Goal: Information Seeking & Learning: Learn about a topic

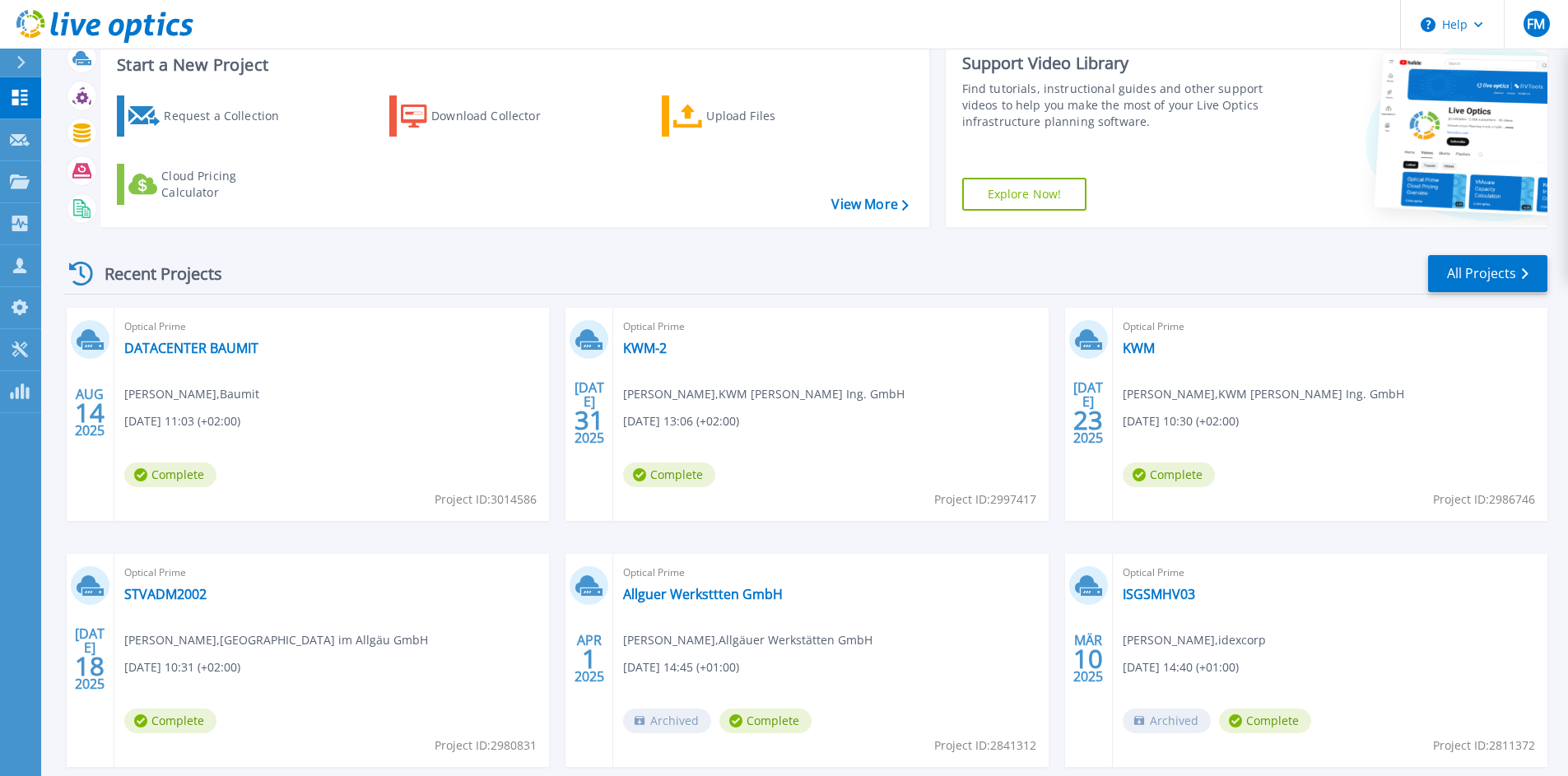
scroll to position [69, 0]
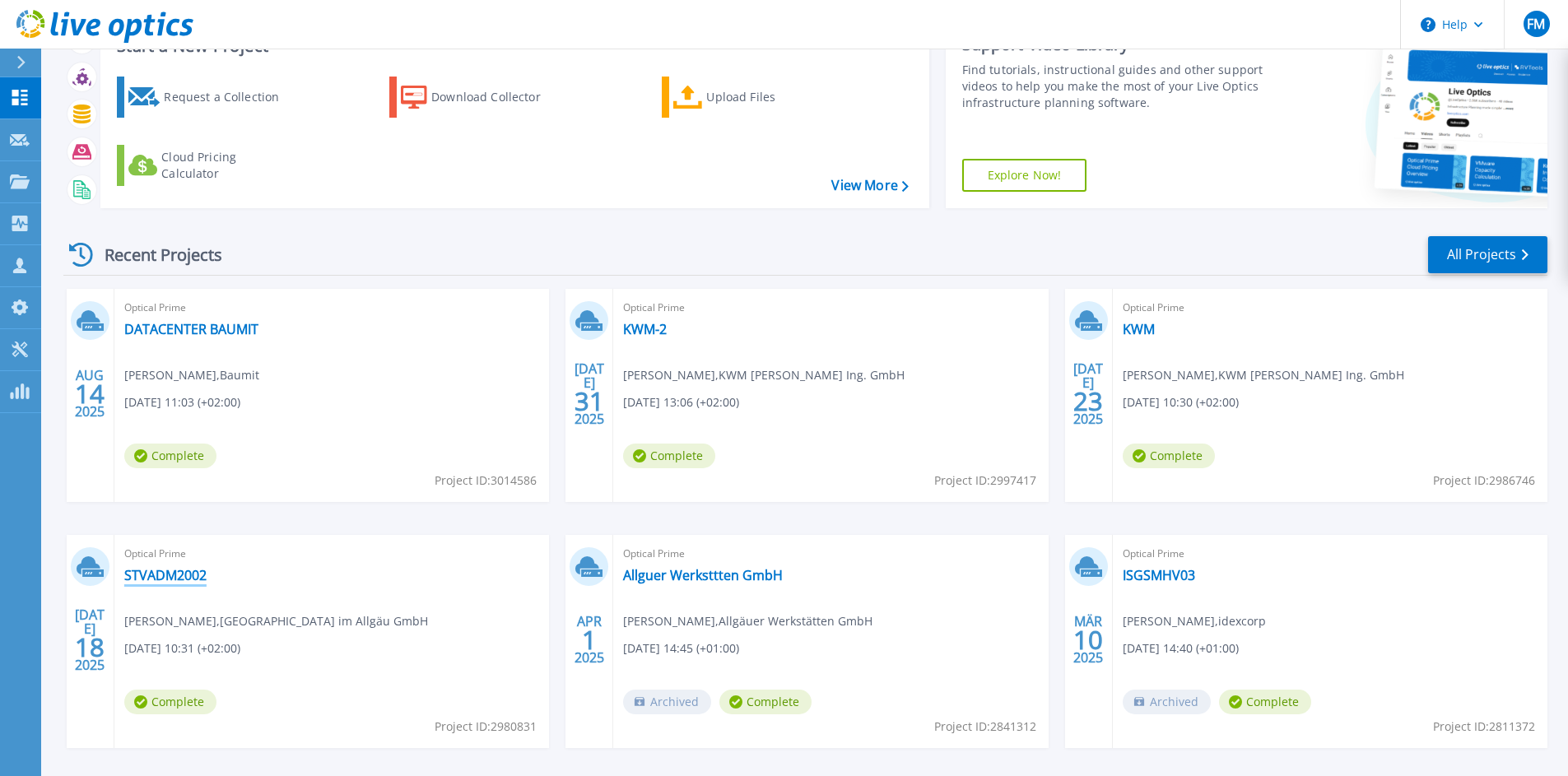
click at [168, 579] on link "STVADM2002" at bounding box center [165, 576] width 83 height 17
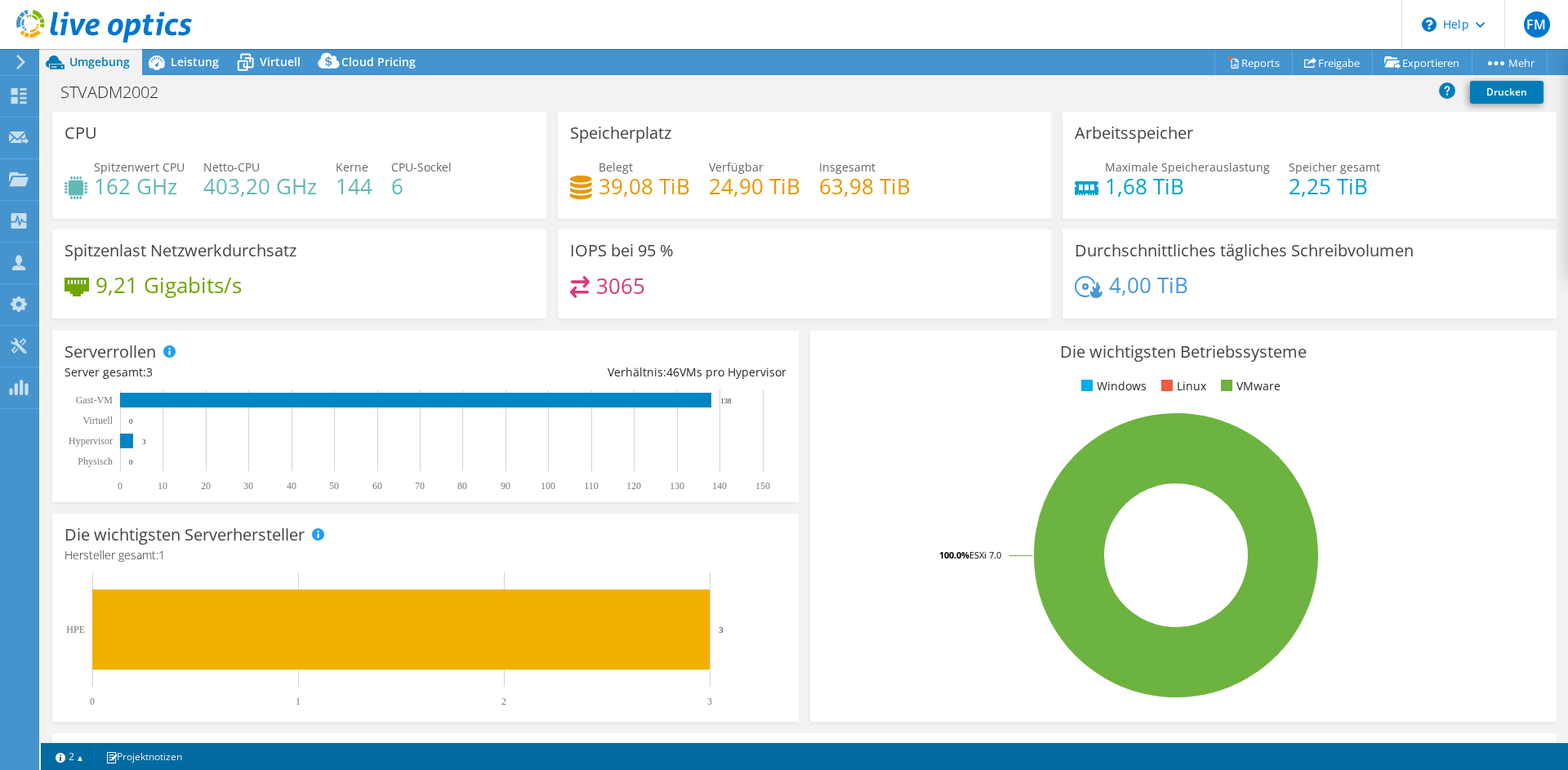
select select "USD"
click at [218, 55] on div "Leistung" at bounding box center [186, 62] width 89 height 26
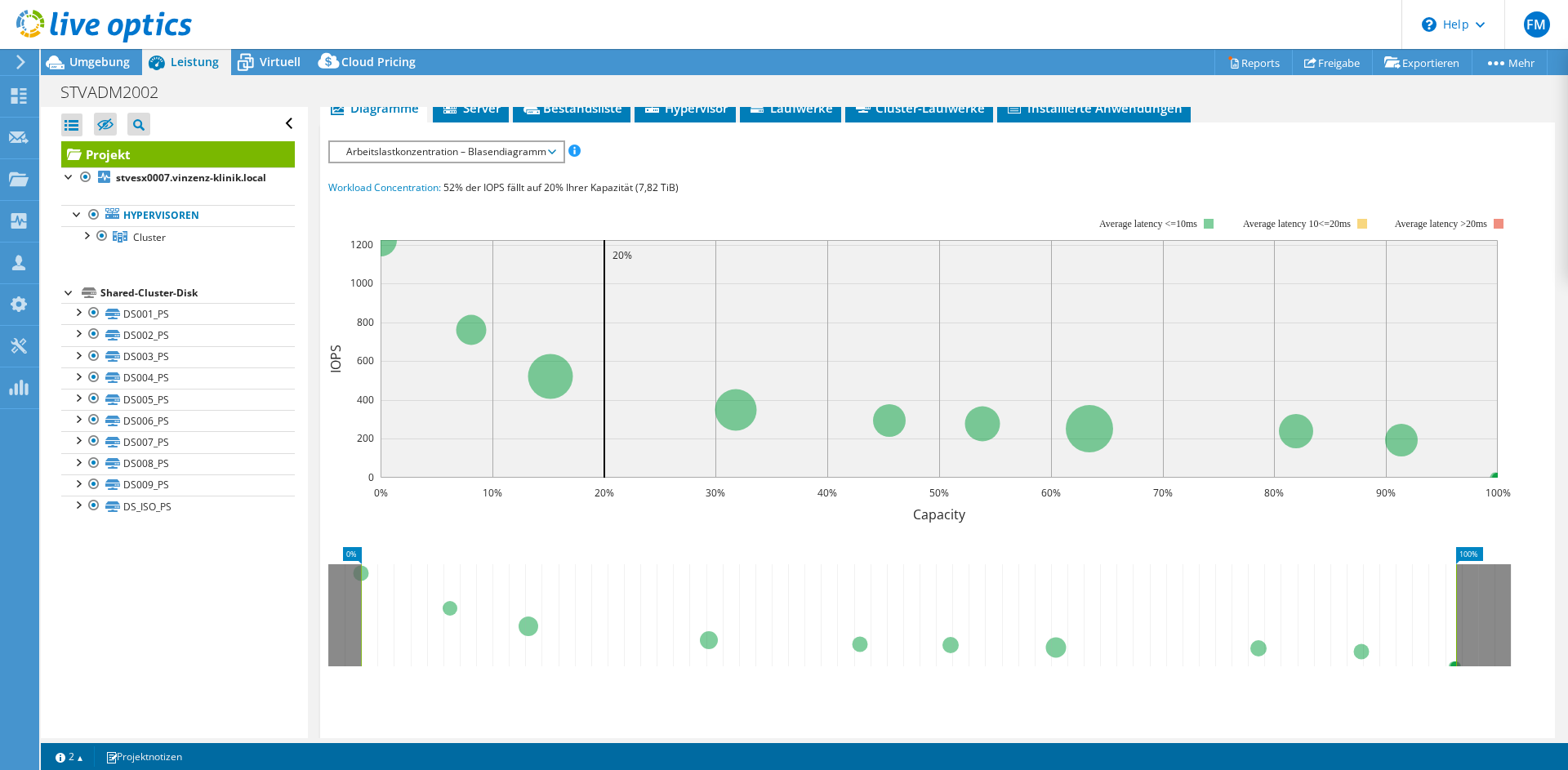
scroll to position [334, 0]
click at [482, 116] on span "Server" at bounding box center [470, 110] width 60 height 17
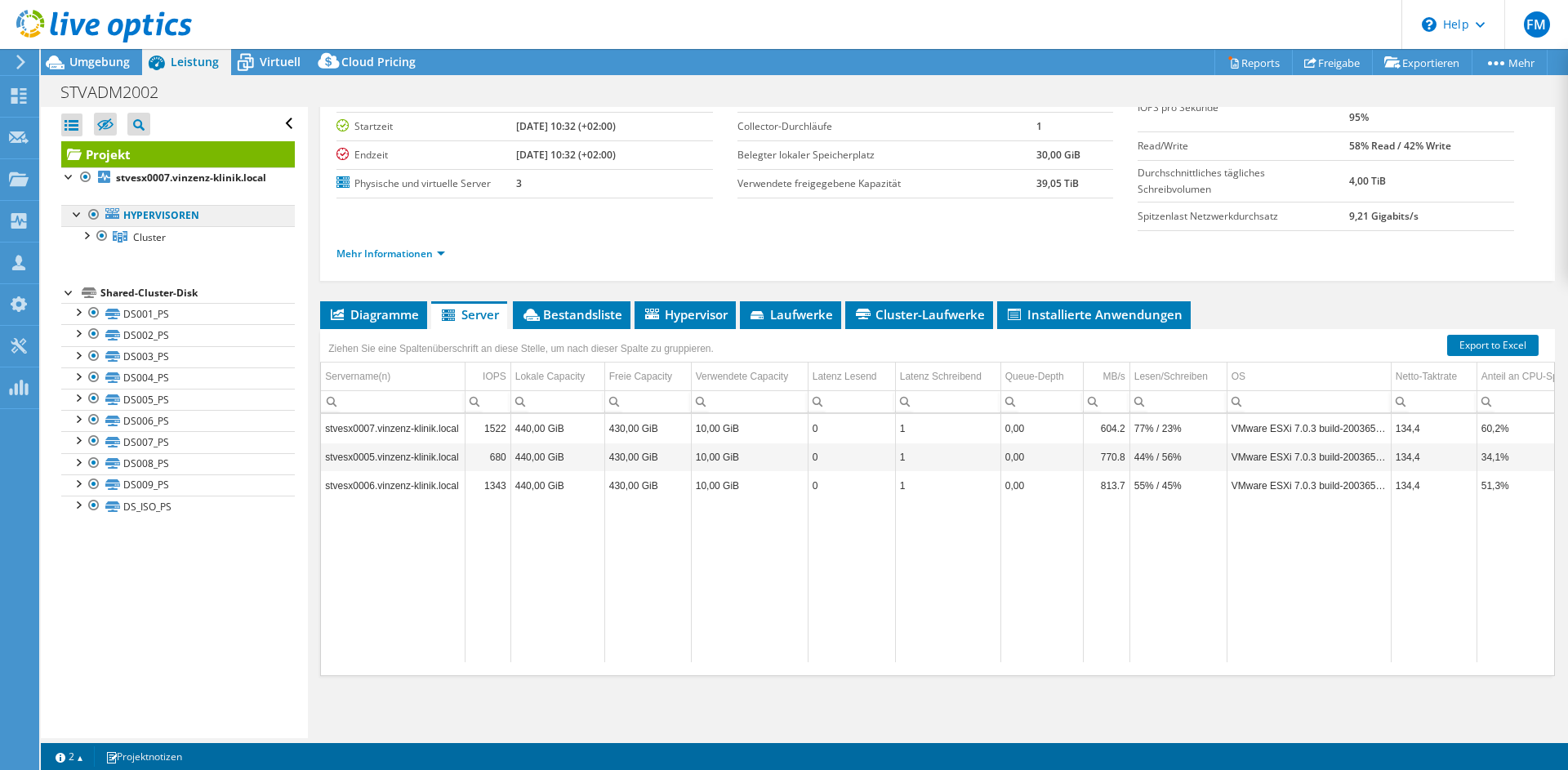
click at [162, 227] on link "Hypervisoren" at bounding box center [179, 216] width 234 height 21
click at [162, 244] on span "Cluster" at bounding box center [149, 237] width 32 height 14
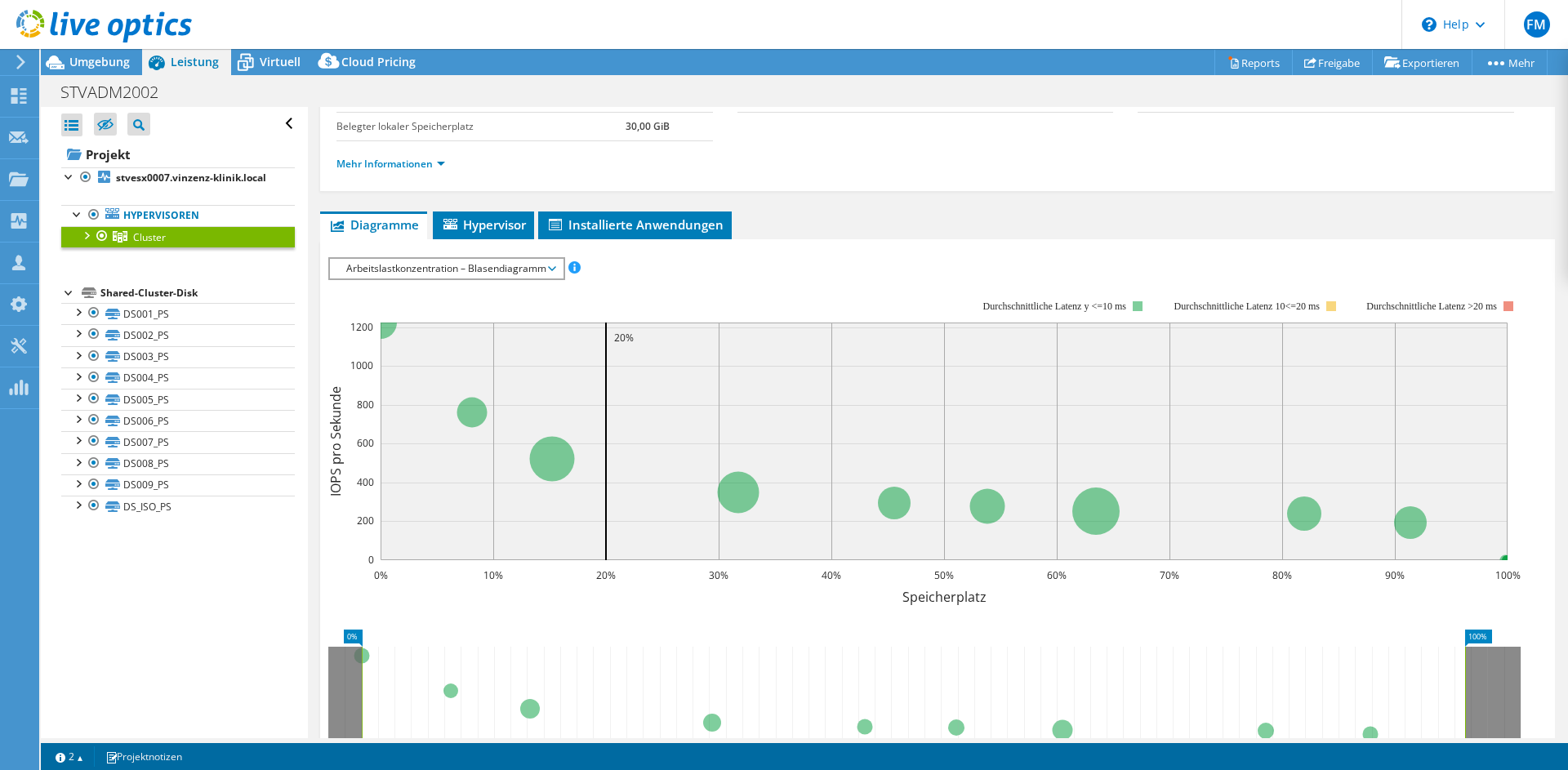
click at [505, 204] on div "Cluster Details Hypervisoren 3 Lokale Disks 3 Shared-Cluster-Disk 10 Belegter l…" at bounding box center [936, 459] width 1259 height 962
click at [505, 256] on div "IOPS pro Sekunde Disk-Durchsatz IO-Size Latenz Queue-Depth CPU-Prozentwert Arbe…" at bounding box center [936, 538] width 1218 height 578
click at [505, 258] on div "Arbeitslastkonzentration – Blasendiagramm IOPS pro Sekunde Disk-Durchsatz IO-Si…" at bounding box center [446, 268] width 237 height 23
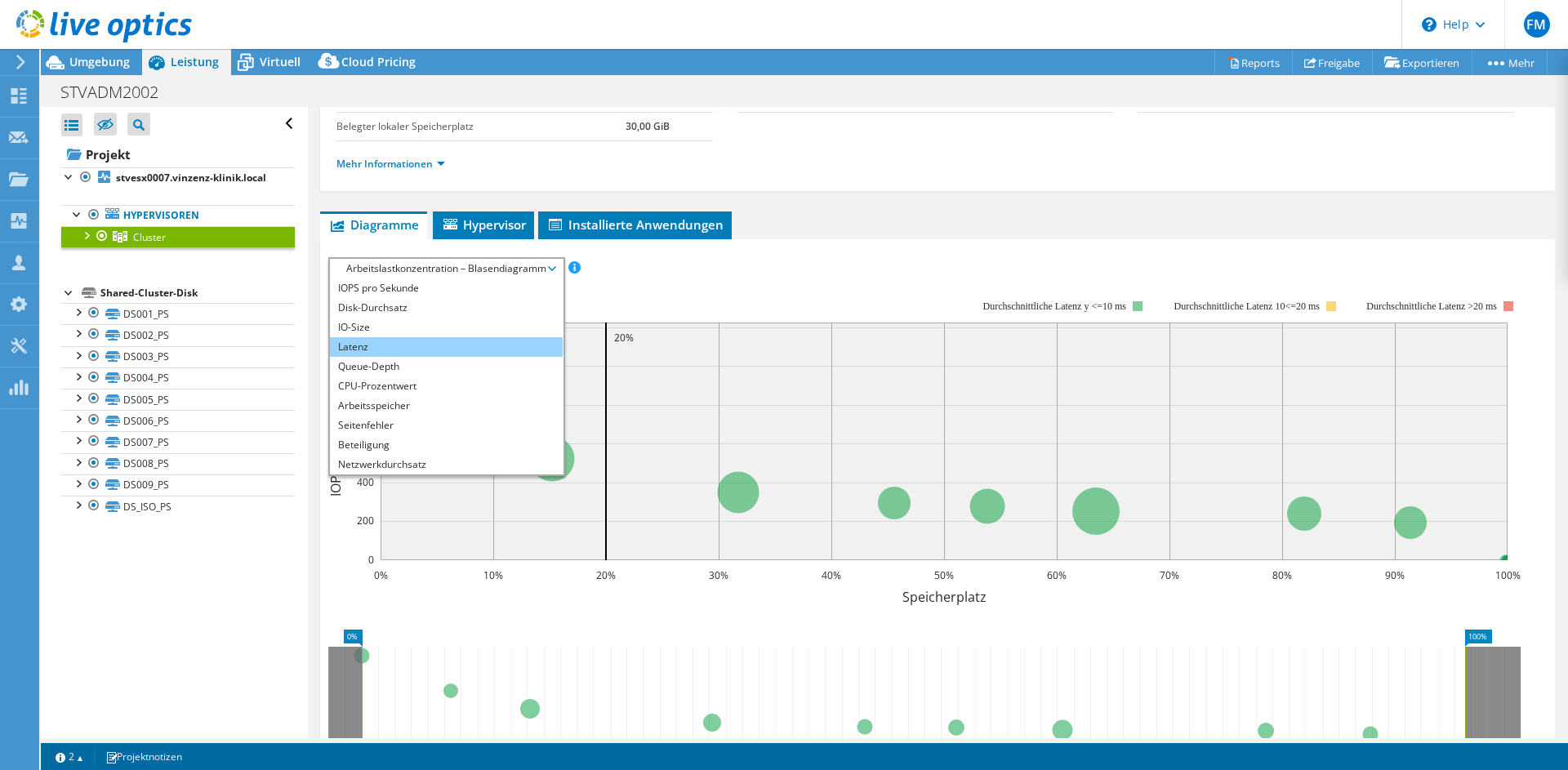
click at [470, 341] on li "Latenz" at bounding box center [446, 346] width 233 height 19
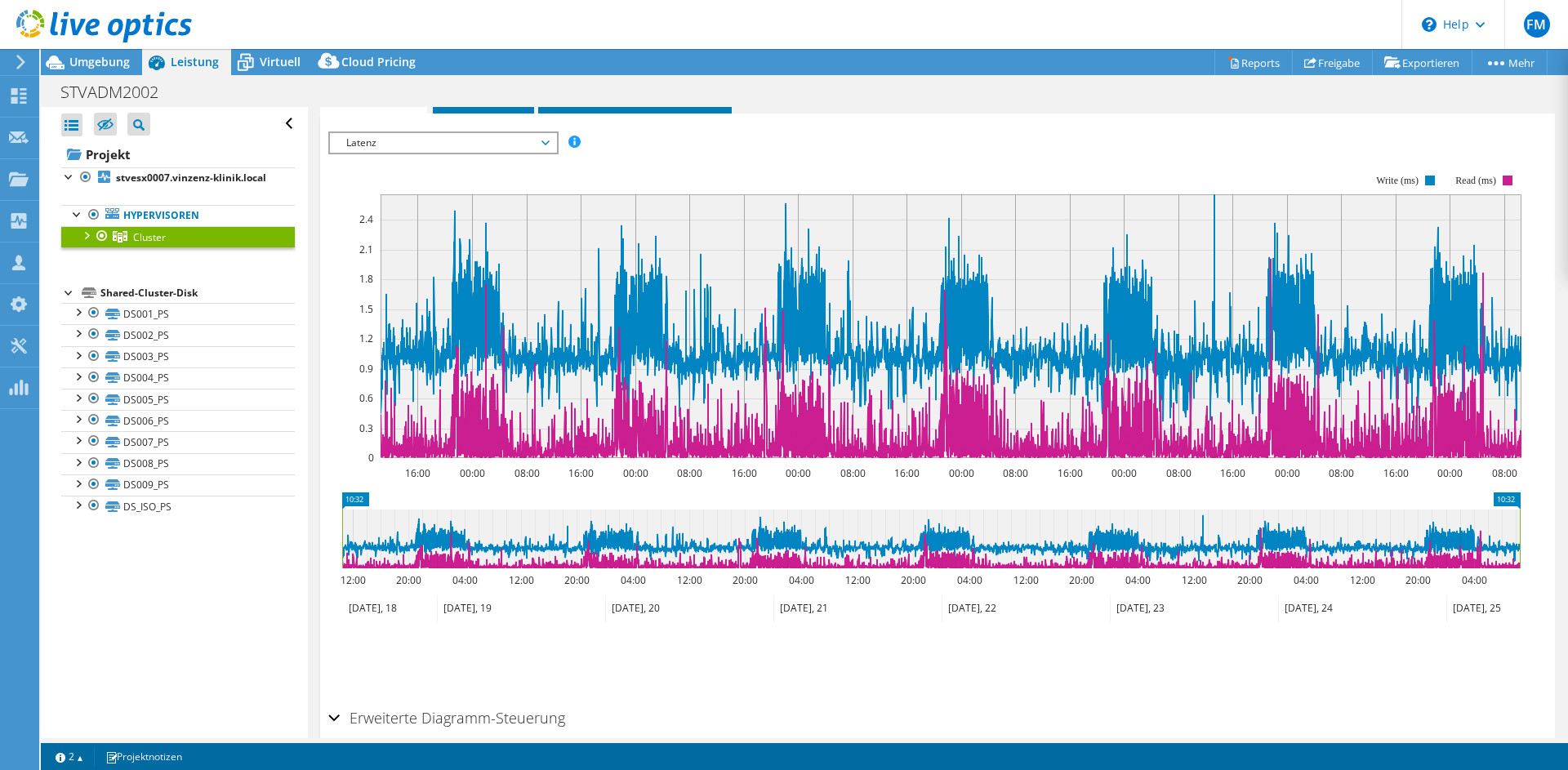
scroll to position [254, 0]
